Goal: Information Seeking & Learning: Check status

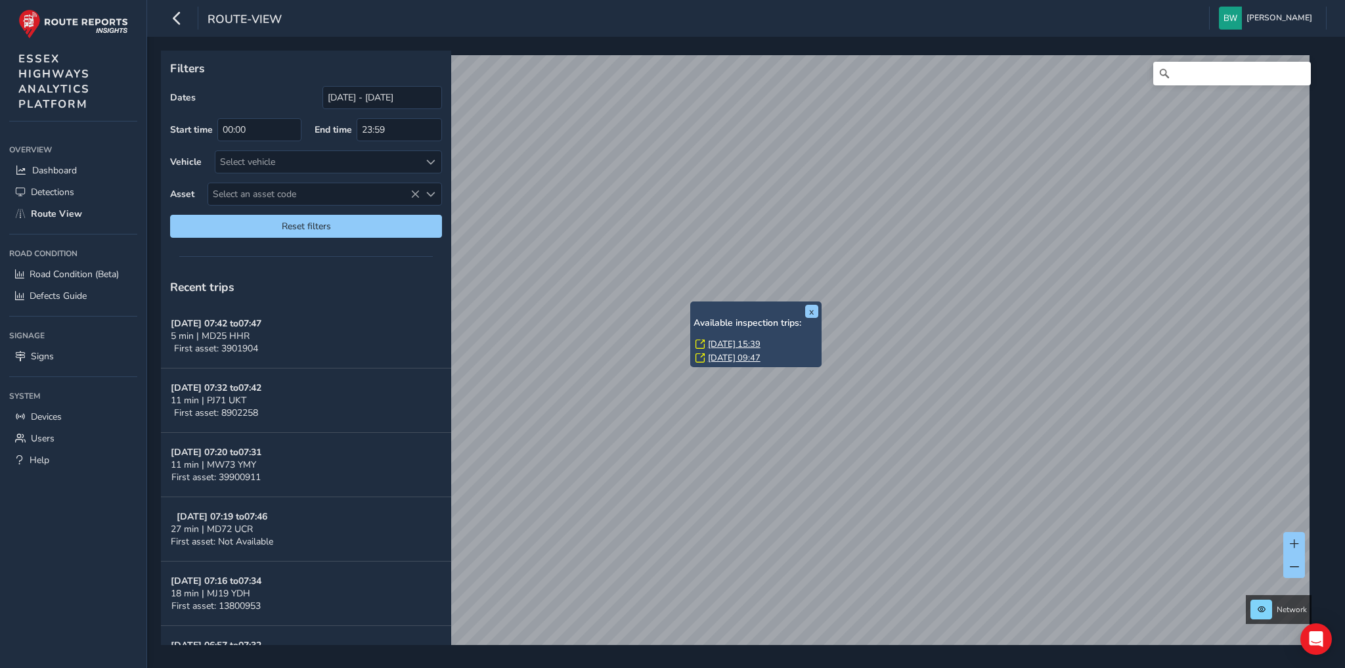
click at [723, 346] on link "[DATE] 15:39" at bounding box center [734, 344] width 53 height 12
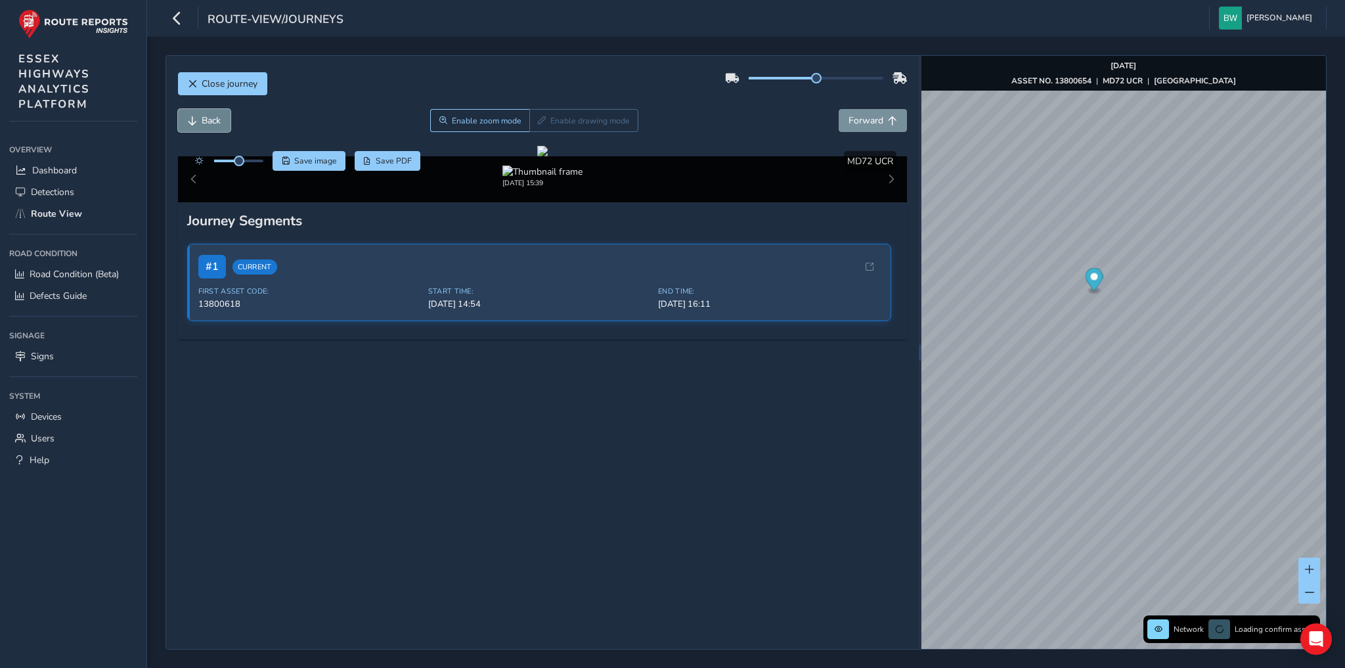
click at [210, 120] on span "Back" at bounding box center [211, 120] width 19 height 12
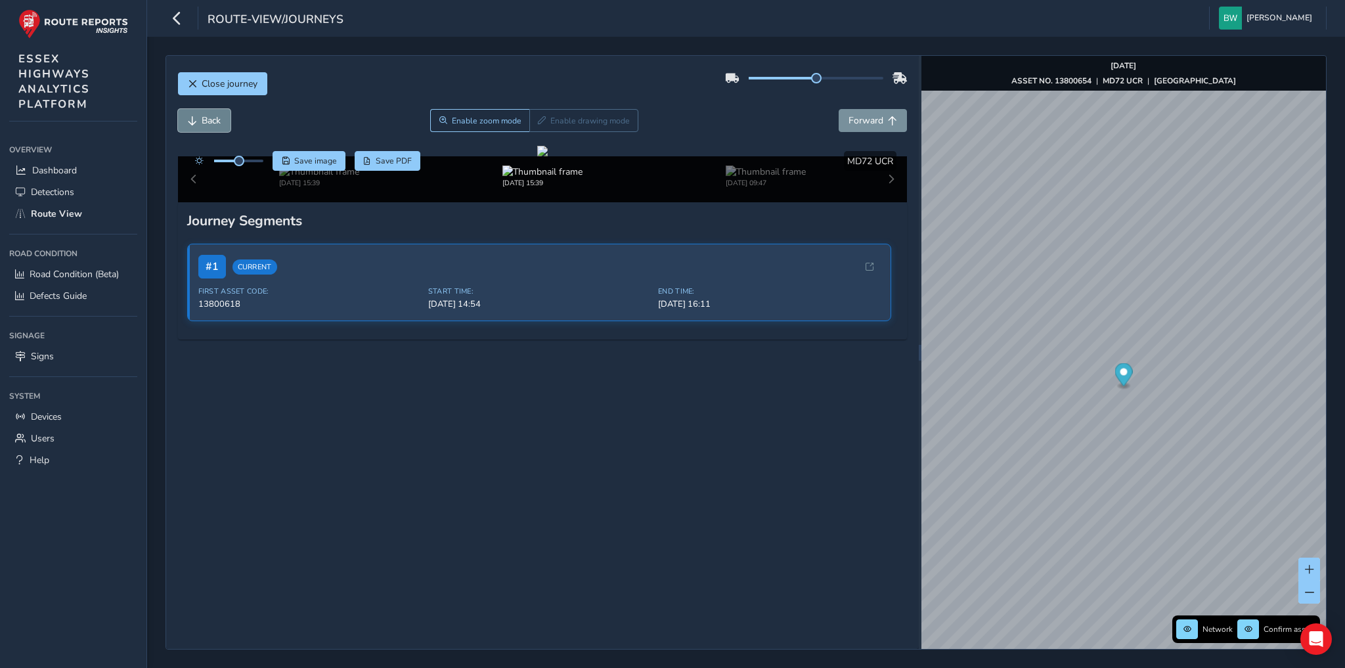
click at [210, 120] on span "Back" at bounding box center [211, 120] width 19 height 12
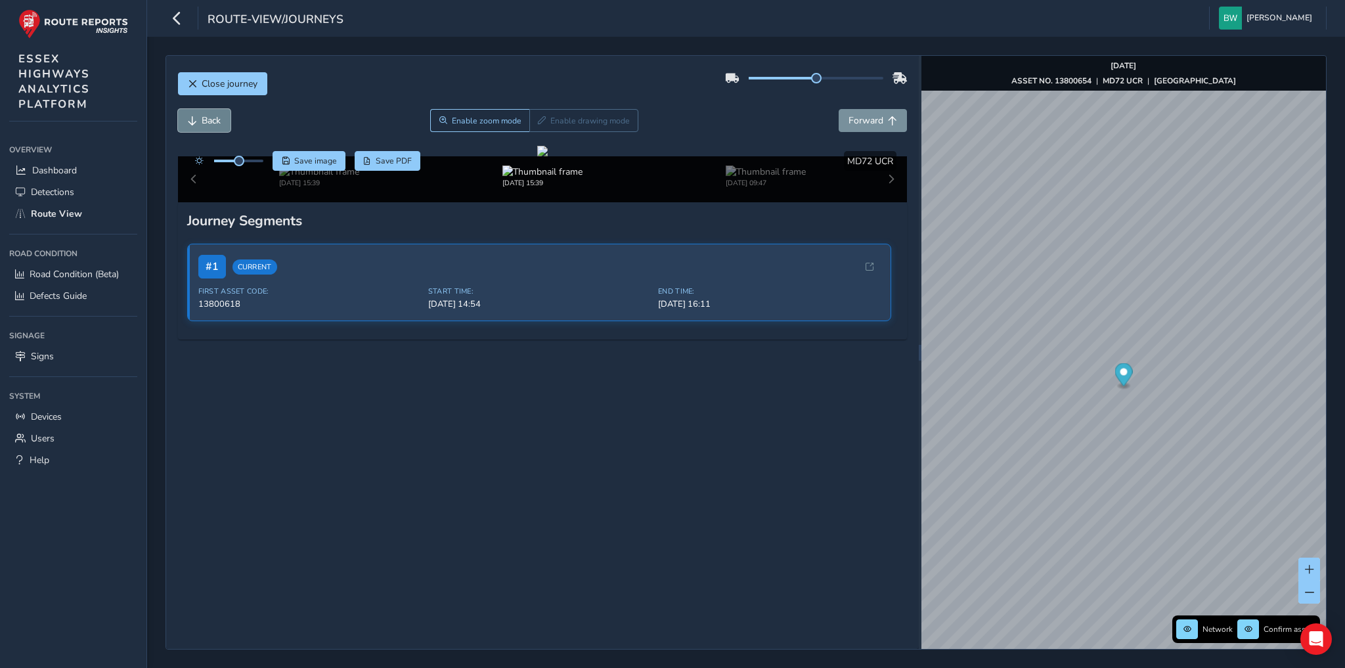
click at [210, 120] on span "Back" at bounding box center [211, 120] width 19 height 12
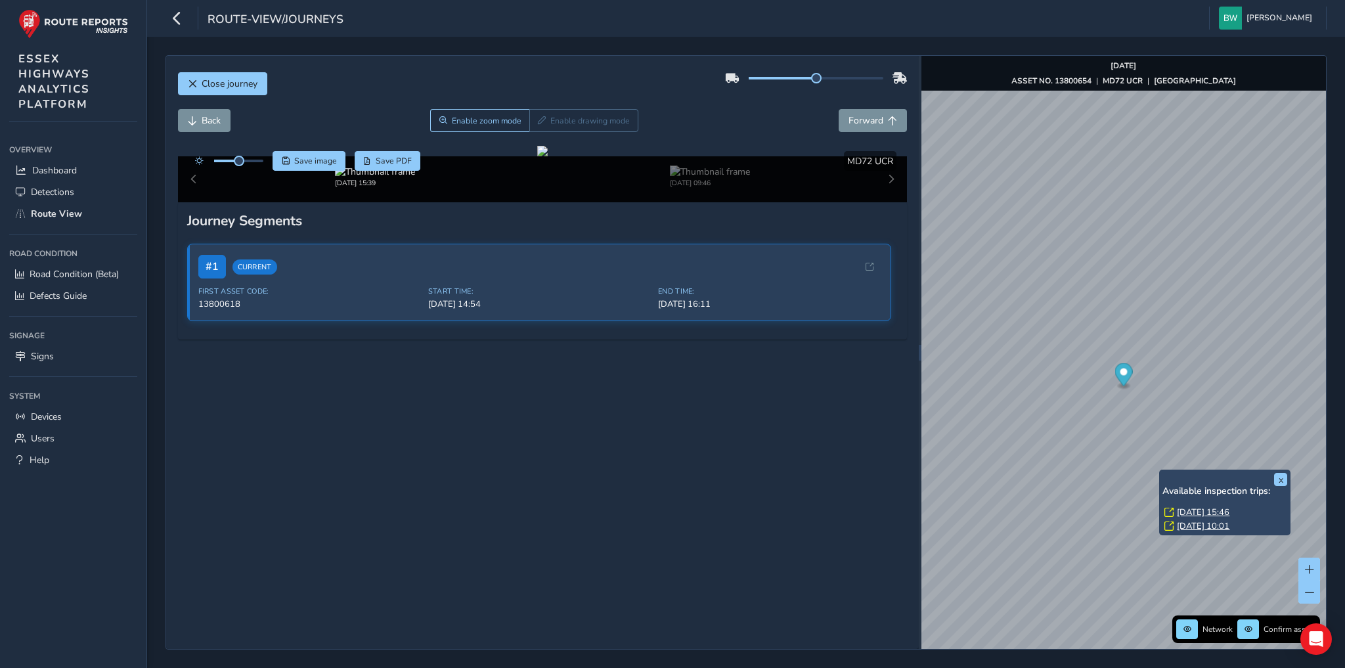
drag, startPoint x: 1193, startPoint y: 512, endPoint x: 1176, endPoint y: 503, distance: 19.7
click at [1193, 512] on link "Fri, 5 Sep, 15:46" at bounding box center [1203, 512] width 53 height 12
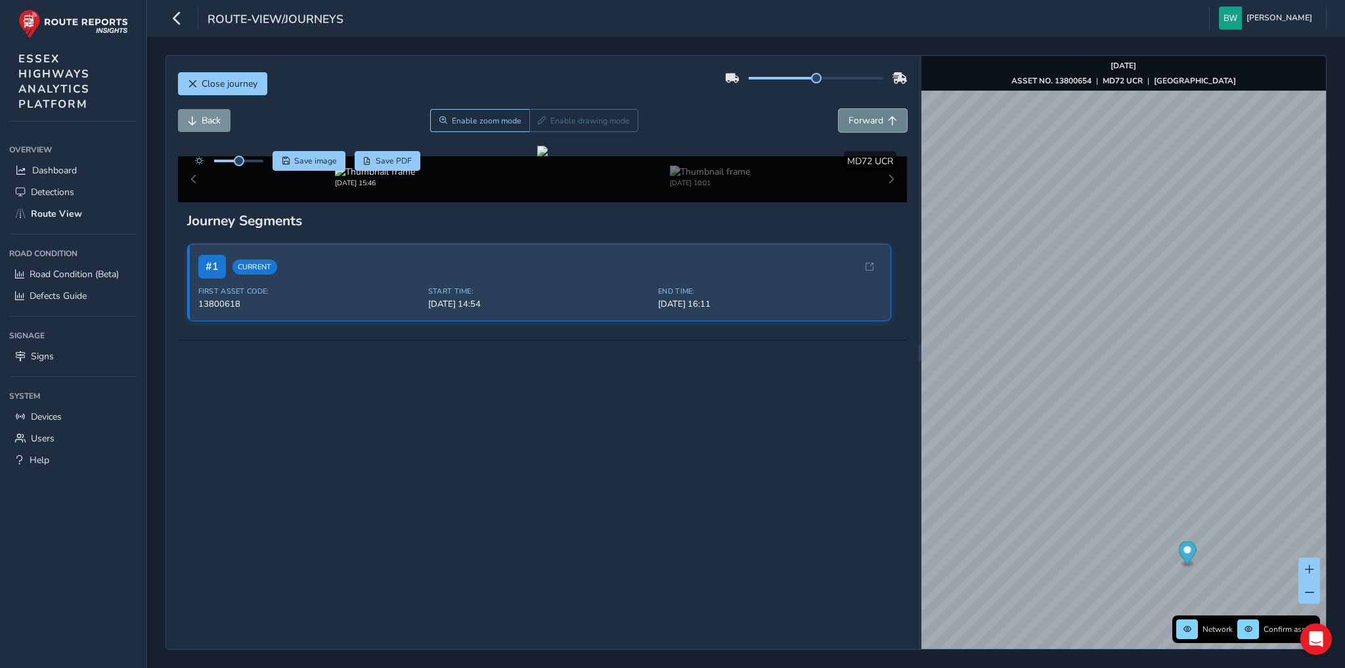
click at [849, 116] on span "Forward" at bounding box center [866, 120] width 35 height 12
click at [207, 116] on span "Back" at bounding box center [211, 120] width 19 height 12
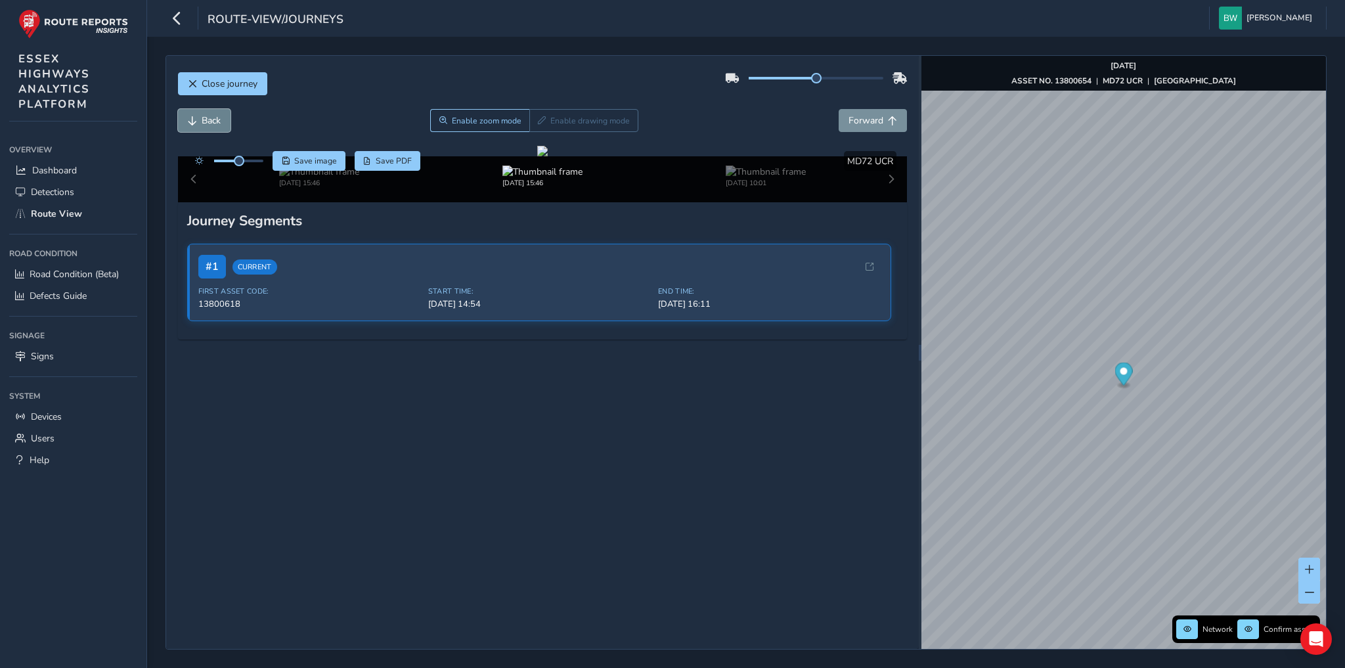
click at [207, 116] on span "Back" at bounding box center [211, 120] width 19 height 12
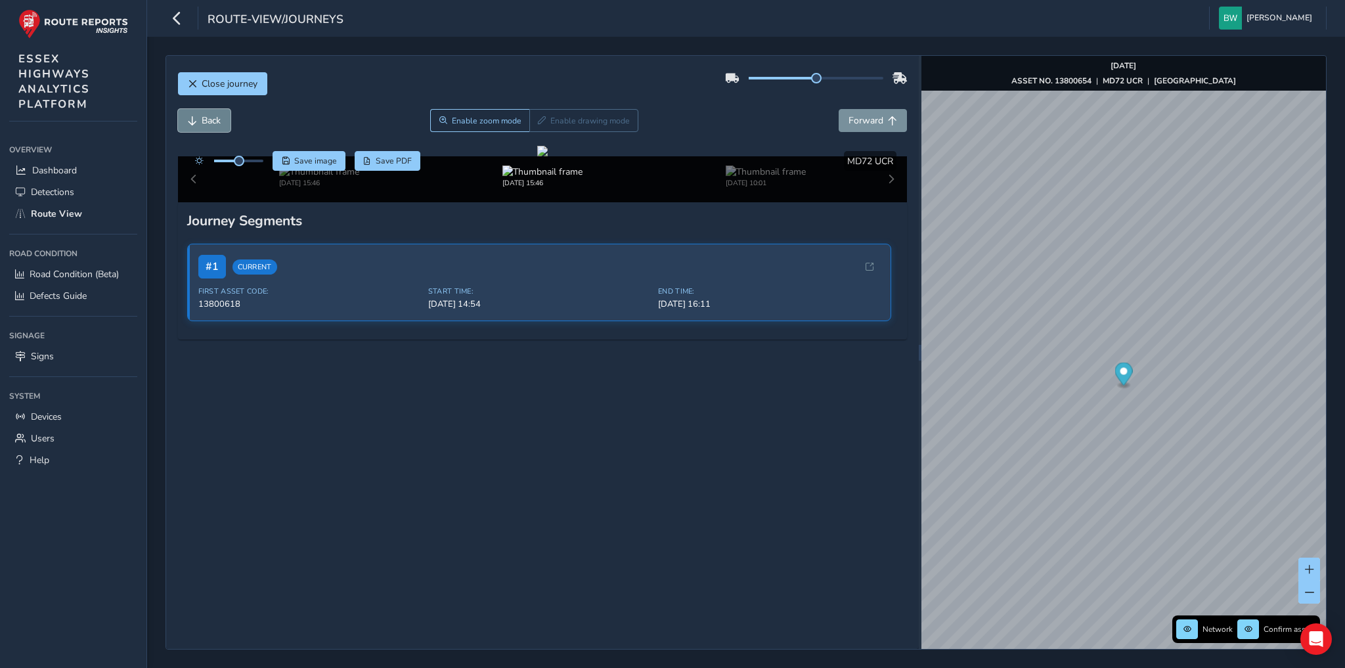
click at [207, 116] on span "Back" at bounding box center [211, 120] width 19 height 12
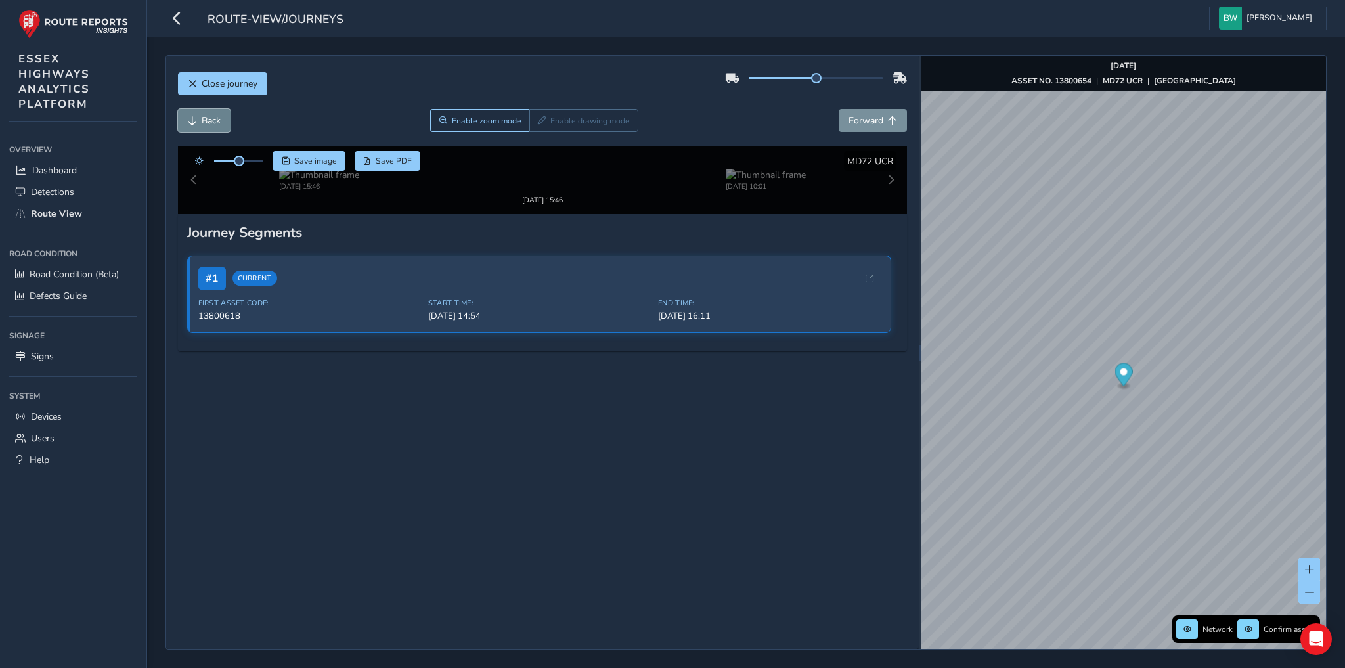
click at [207, 116] on span "Back" at bounding box center [211, 120] width 19 height 12
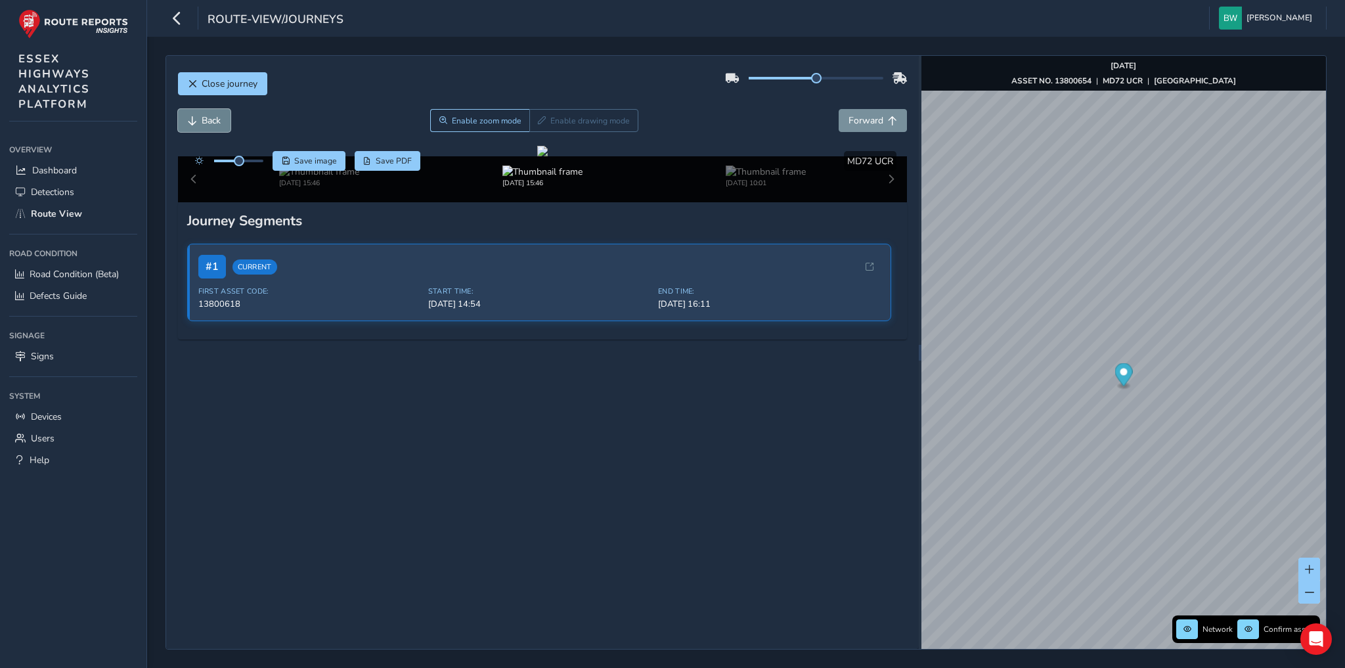
click at [207, 116] on span "Back" at bounding box center [211, 120] width 19 height 12
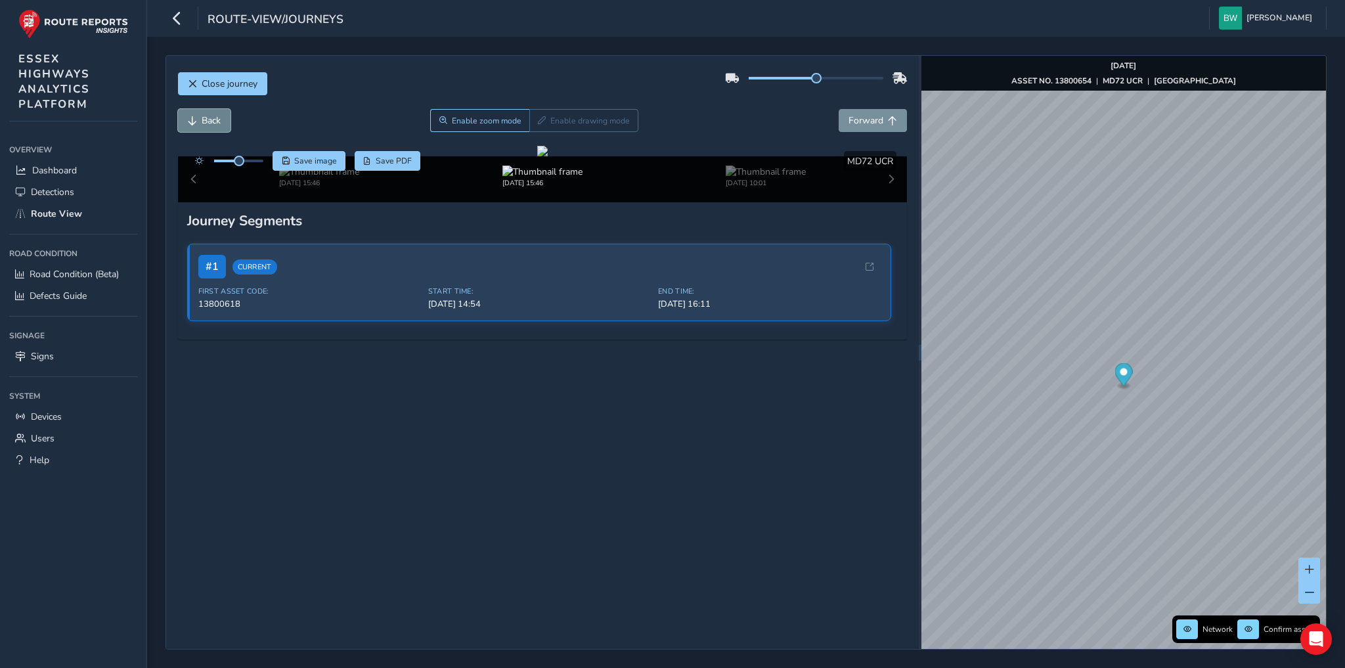
click at [207, 116] on span "Back" at bounding box center [211, 120] width 19 height 12
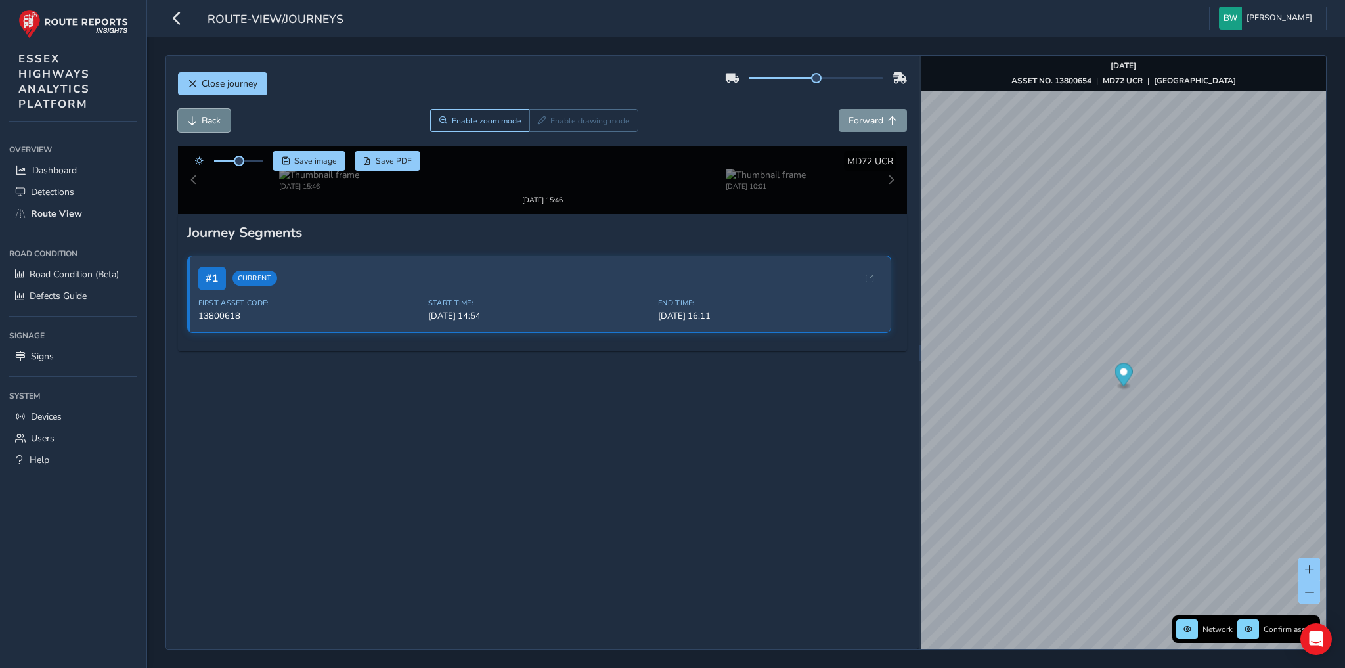
click at [207, 116] on span "Back" at bounding box center [211, 120] width 19 height 12
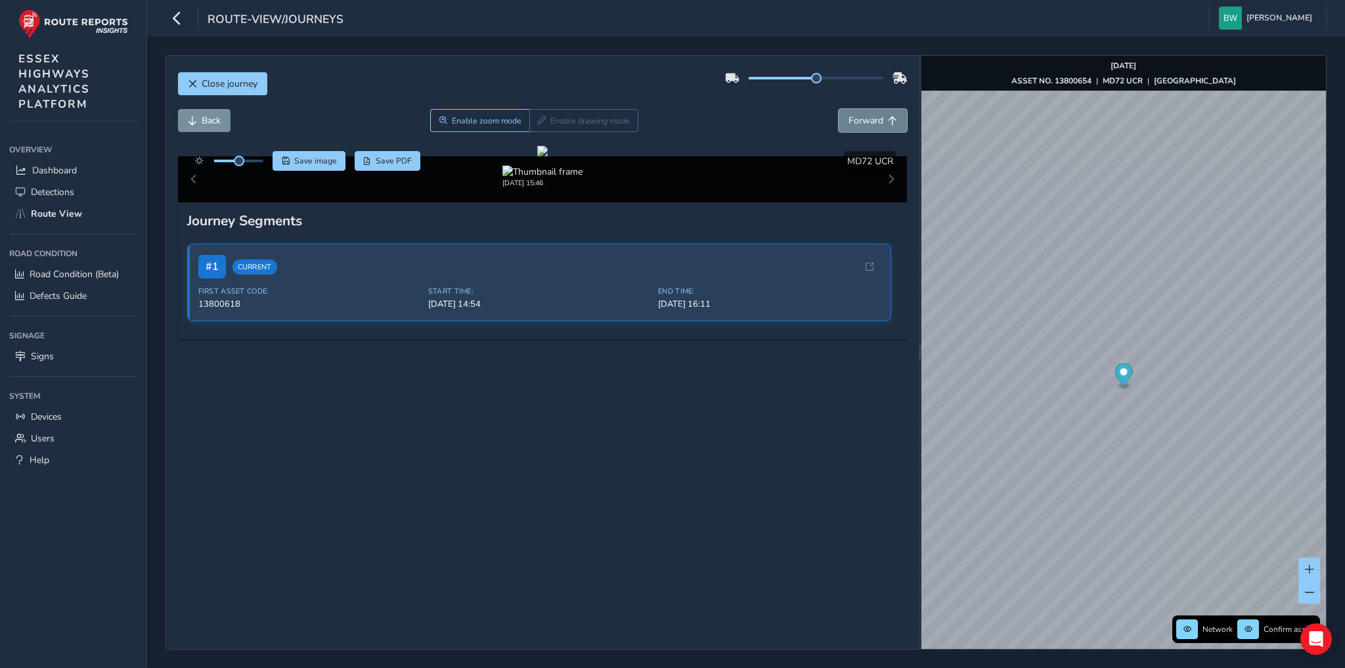
click at [850, 115] on span "Forward" at bounding box center [866, 120] width 35 height 12
click at [192, 116] on span "Back" at bounding box center [192, 120] width 9 height 9
drag, startPoint x: 237, startPoint y: 160, endPoint x: 256, endPoint y: 161, distance: 19.1
click at [256, 161] on span at bounding box center [256, 161] width 11 height 11
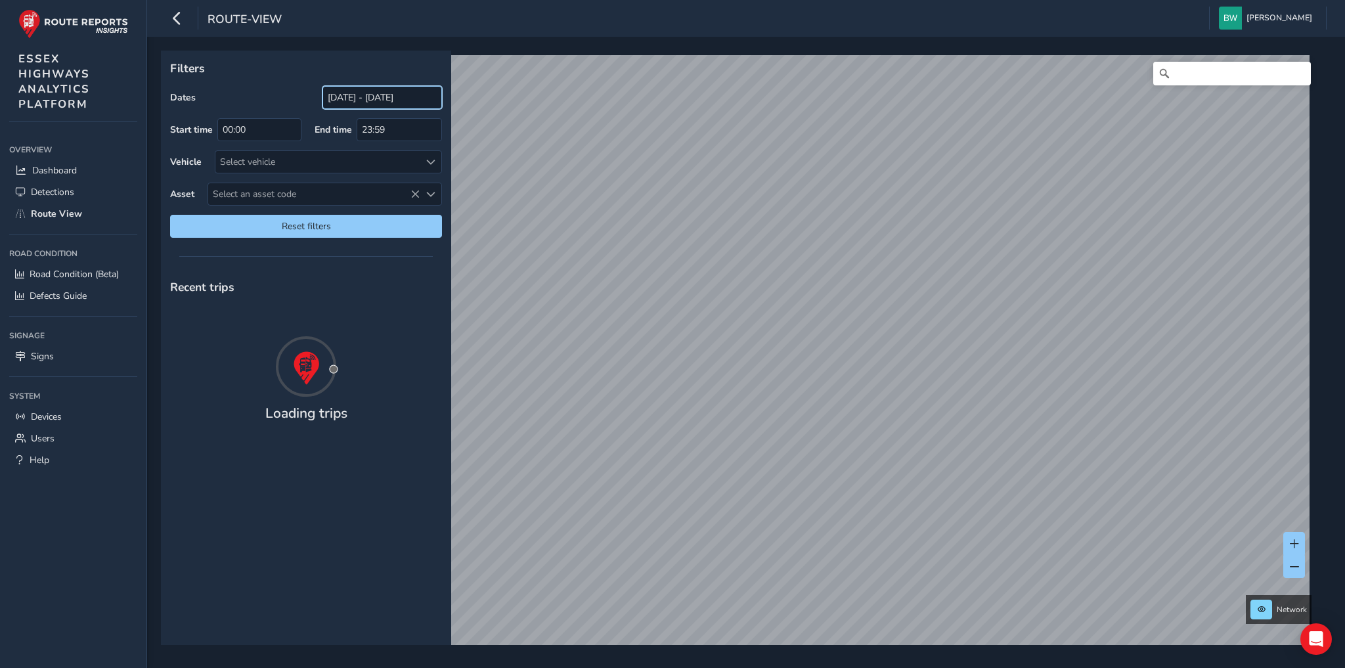
click at [342, 99] on input "[DATE] - [DATE]" at bounding box center [383, 97] width 120 height 23
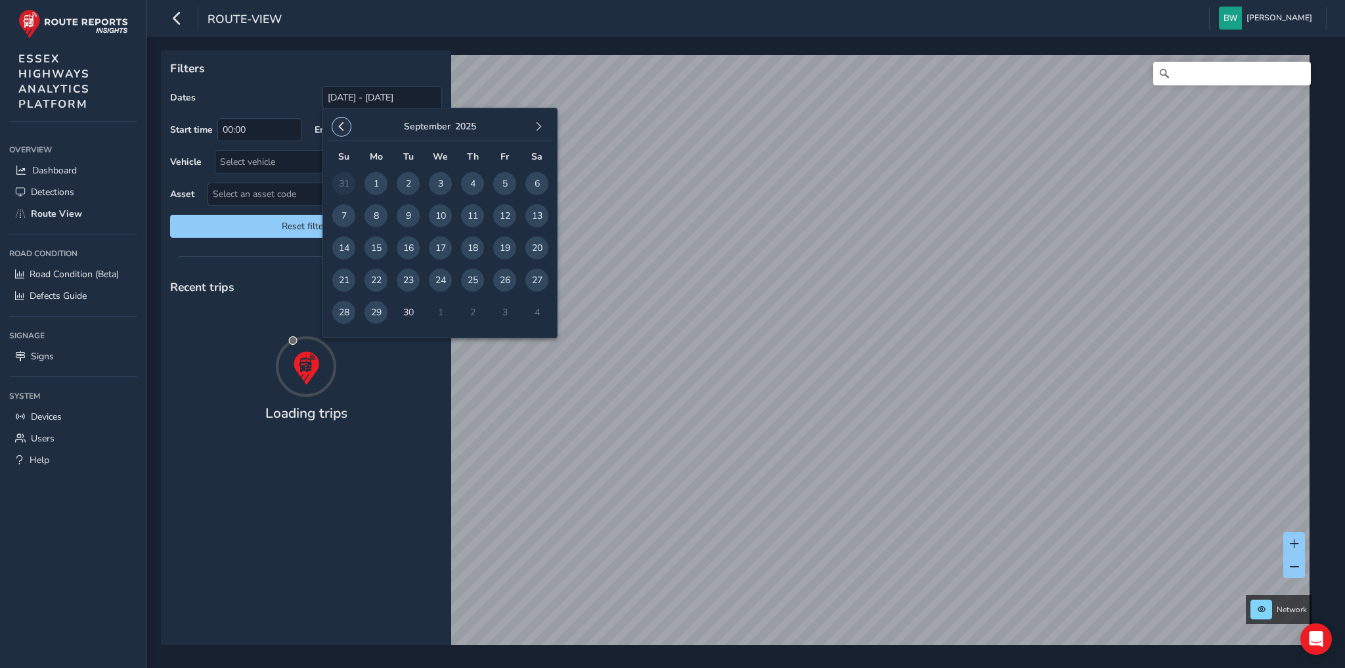
click at [338, 125] on span "button" at bounding box center [341, 126] width 9 height 9
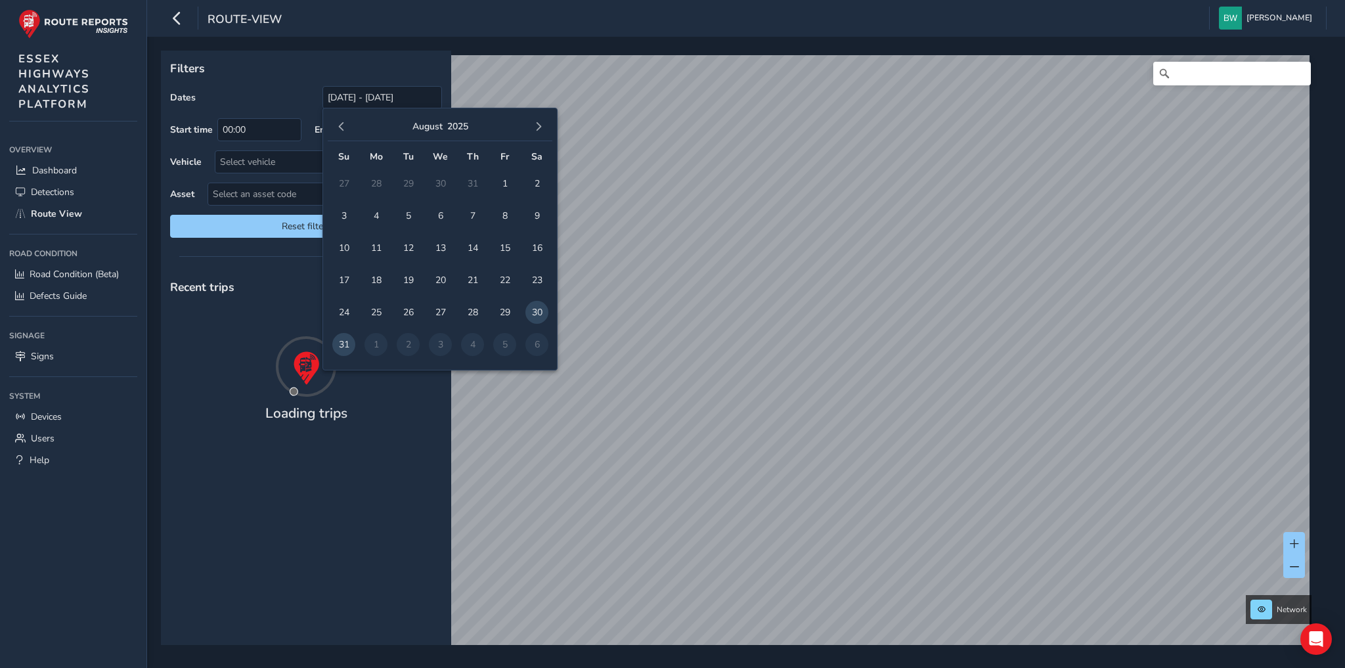
click at [338, 125] on span "button" at bounding box center [341, 126] width 9 height 9
click at [346, 177] on span "1" at bounding box center [343, 183] width 23 height 23
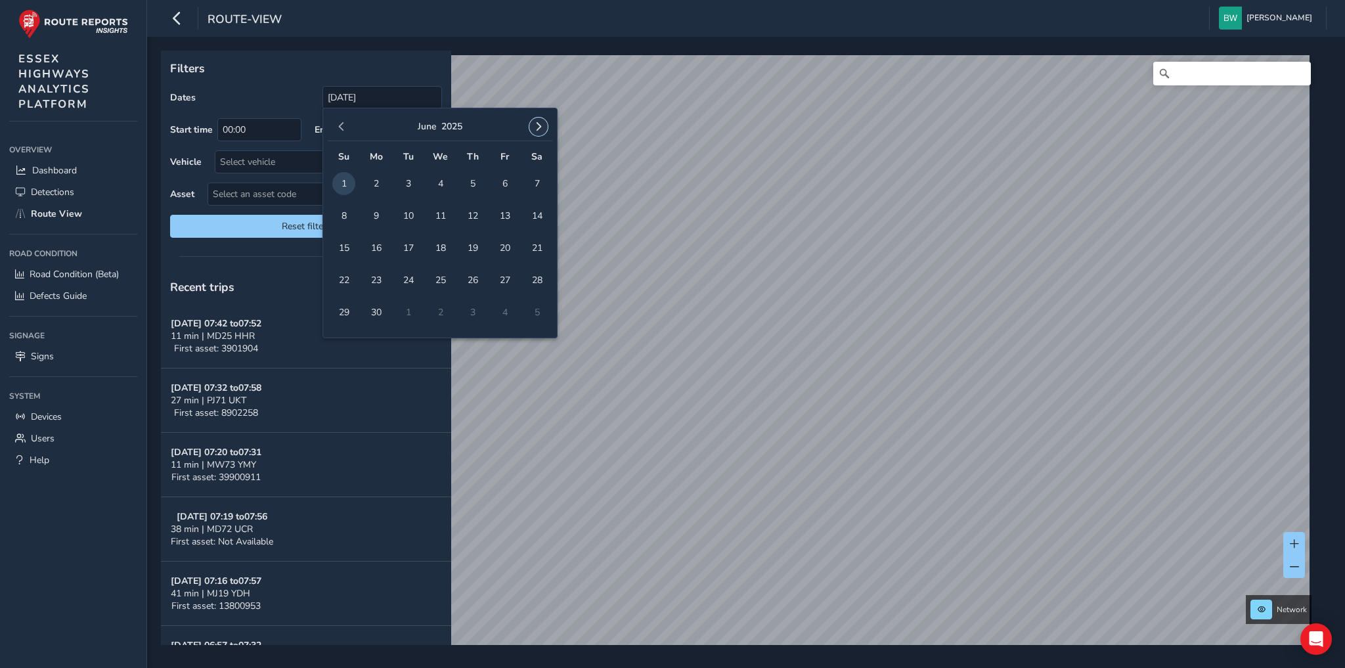
click at [544, 129] on button "button" at bounding box center [538, 127] width 18 height 18
click at [377, 317] on span "29" at bounding box center [376, 312] width 23 height 23
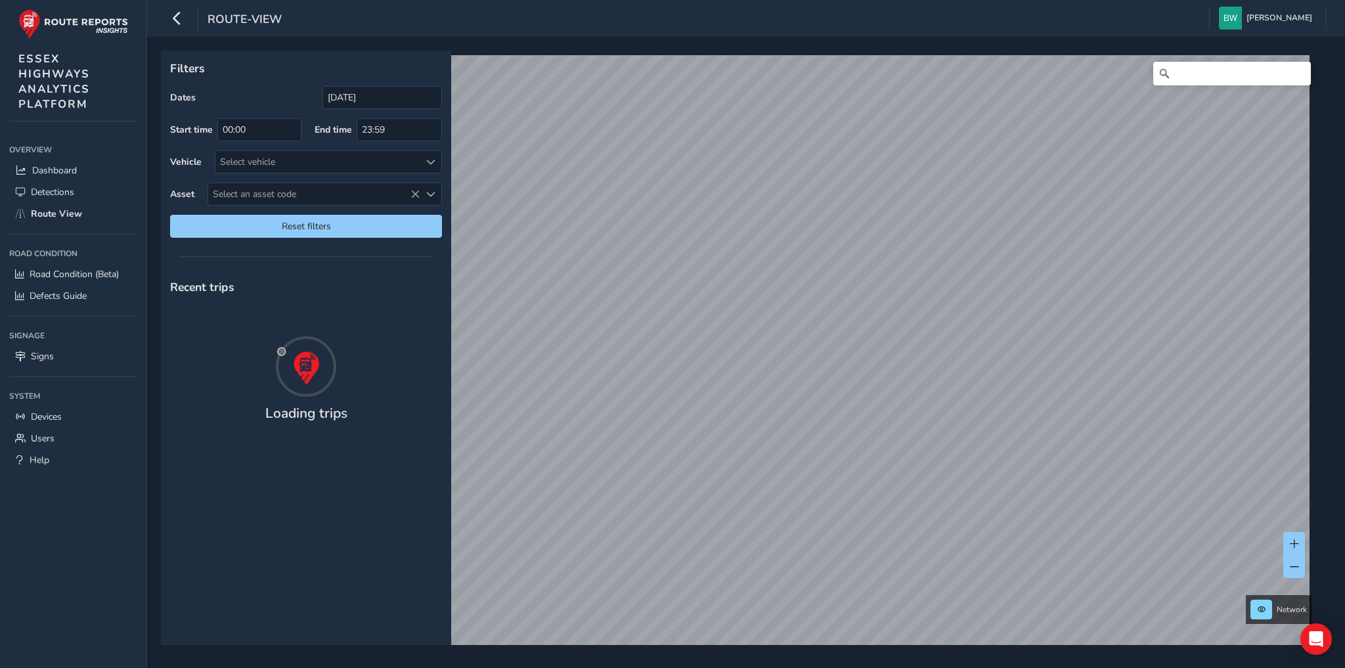
type input "[DATE] - [DATE]"
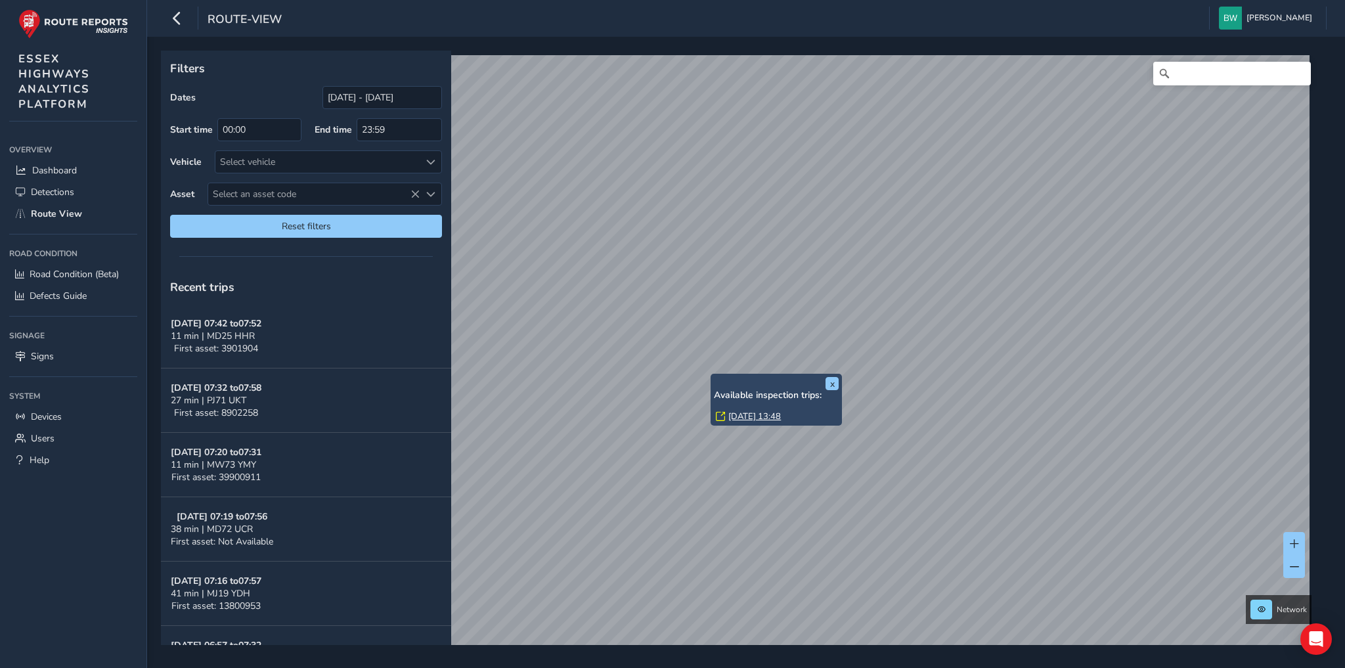
click at [750, 416] on link "[DATE] 13:48" at bounding box center [755, 417] width 53 height 12
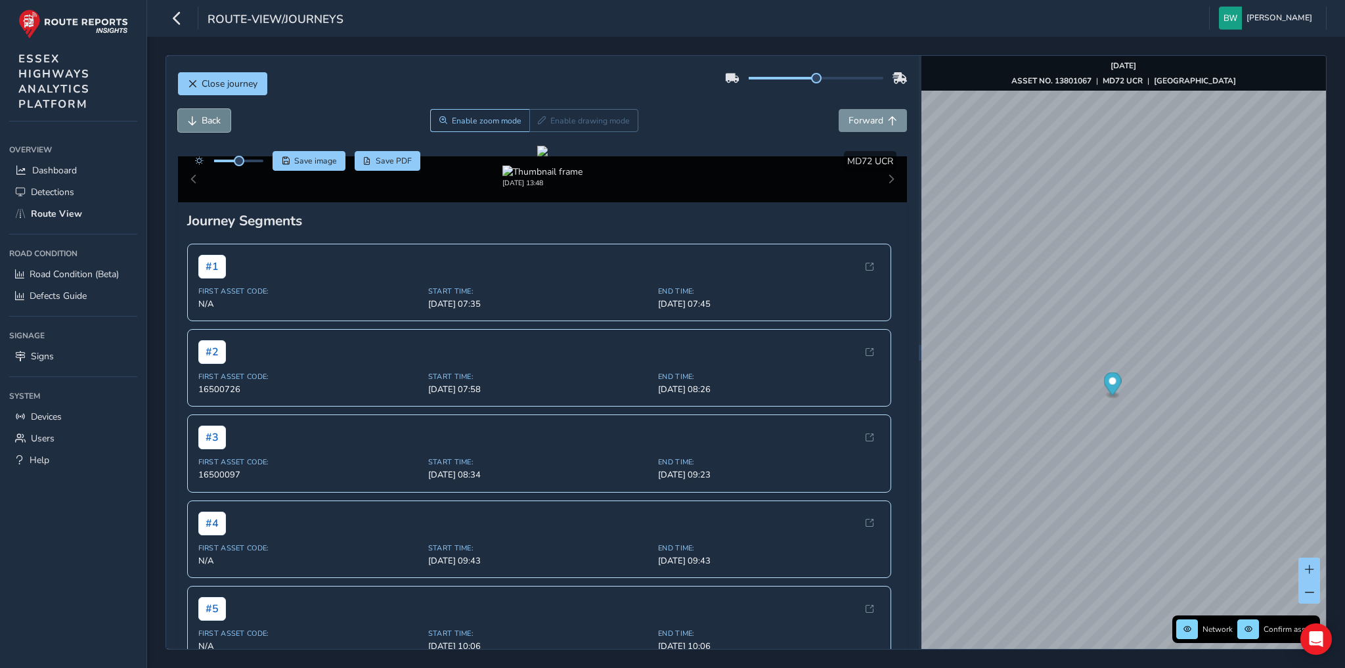
click at [203, 120] on span "Back" at bounding box center [211, 120] width 19 height 12
click at [865, 116] on span "Forward" at bounding box center [866, 120] width 35 height 12
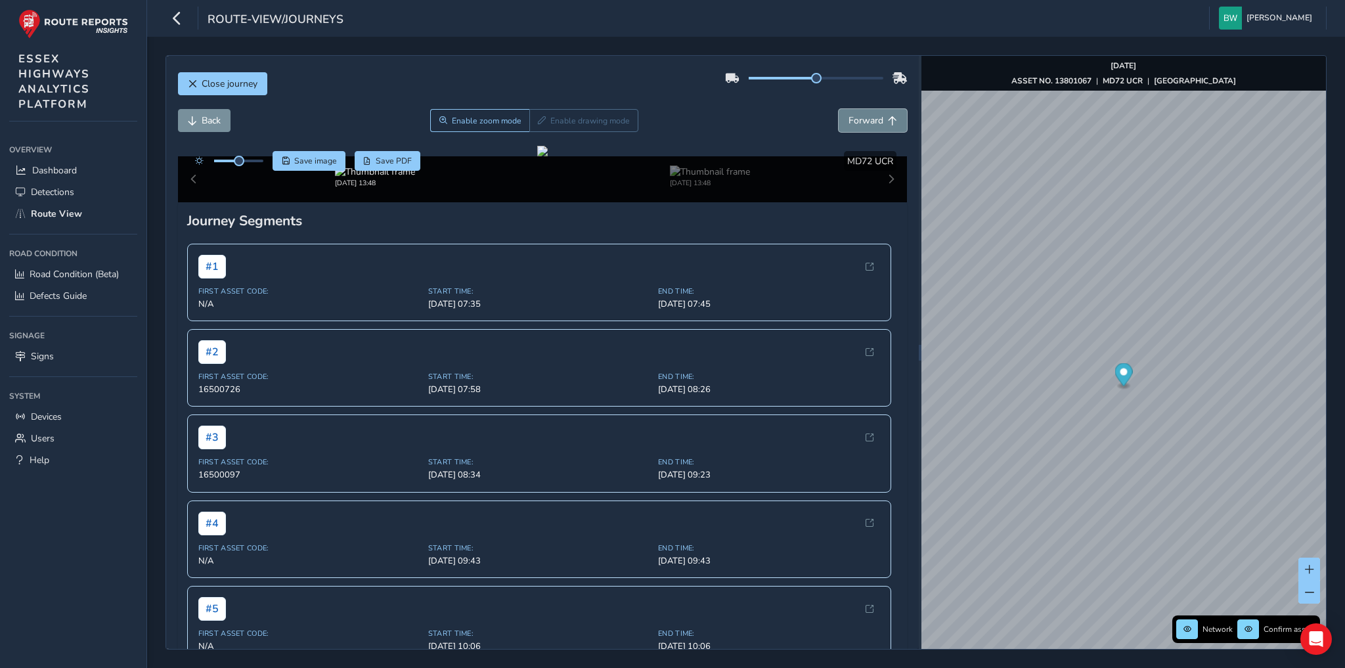
click at [865, 116] on span "Forward" at bounding box center [866, 120] width 35 height 12
